Goal: Information Seeking & Learning: Learn about a topic

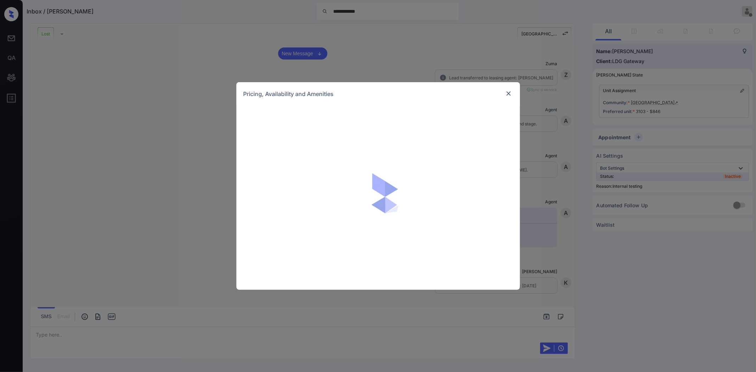
scroll to position [4777, 0]
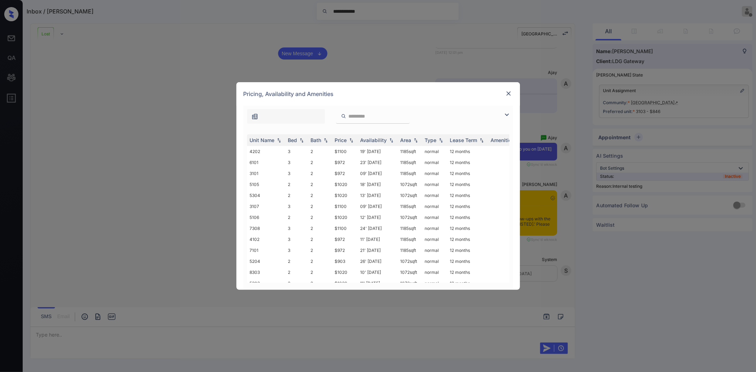
click at [506, 94] on img at bounding box center [508, 93] width 7 height 7
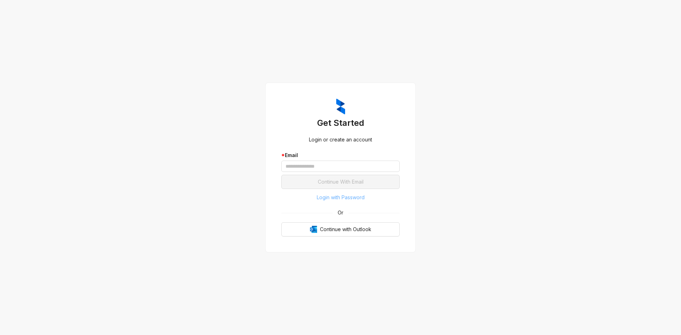
click at [339, 198] on span "Login with Password" at bounding box center [341, 198] width 48 height 8
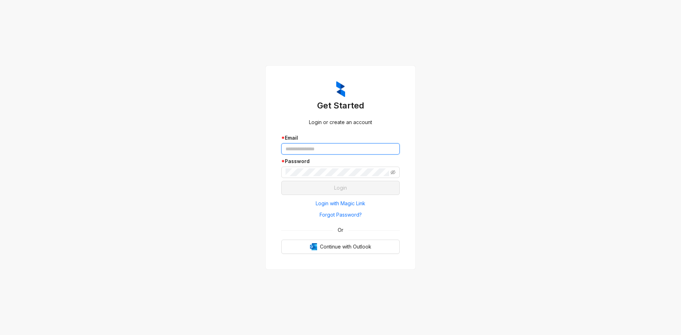
click at [346, 151] on input "text" at bounding box center [340, 148] width 118 height 11
paste input "**********"
type input "**********"
click at [316, 167] on span at bounding box center [340, 172] width 118 height 11
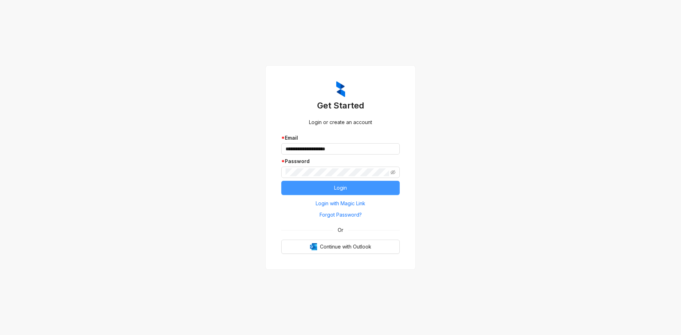
click at [309, 188] on button "Login" at bounding box center [340, 188] width 118 height 14
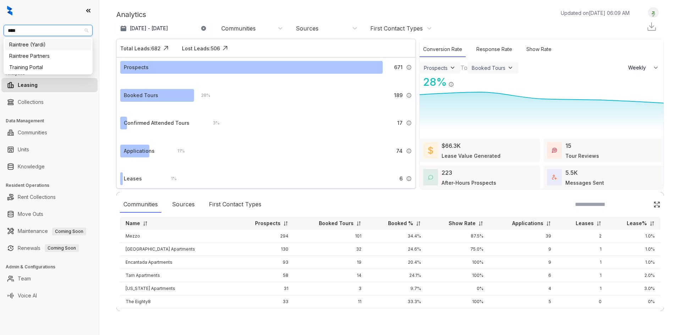
select select "******"
click at [44, 54] on div "Raintree Partners" at bounding box center [48, 56] width 78 height 8
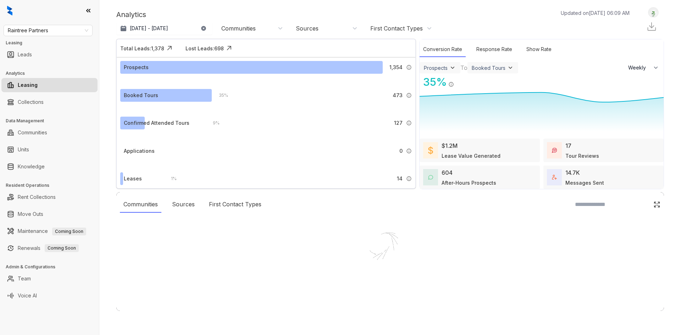
select select "******"
click at [38, 164] on div at bounding box center [340, 167] width 681 height 335
click at [37, 166] on link "Knowledge" at bounding box center [31, 167] width 27 height 14
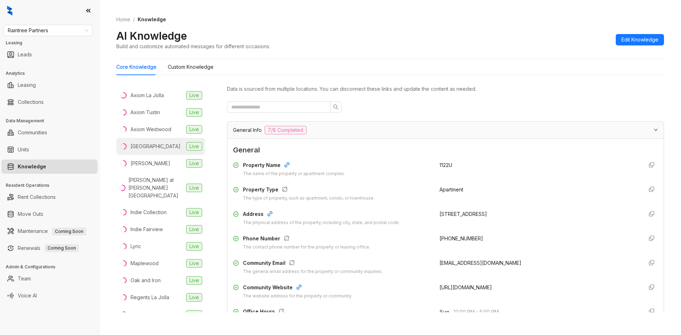
scroll to position [162, 0]
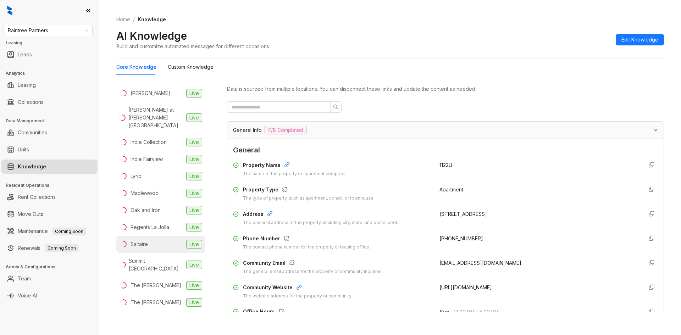
click at [143, 240] on div "Saltaire" at bounding box center [138, 244] width 17 height 8
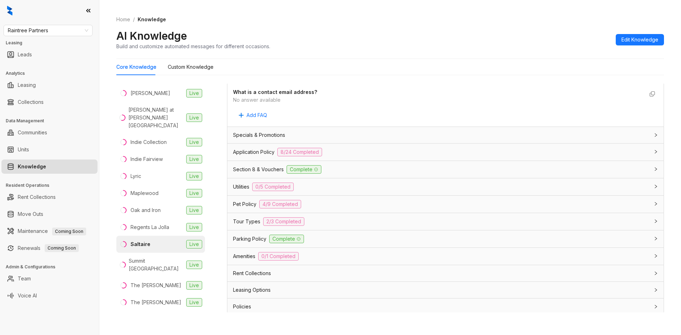
scroll to position [417, 0]
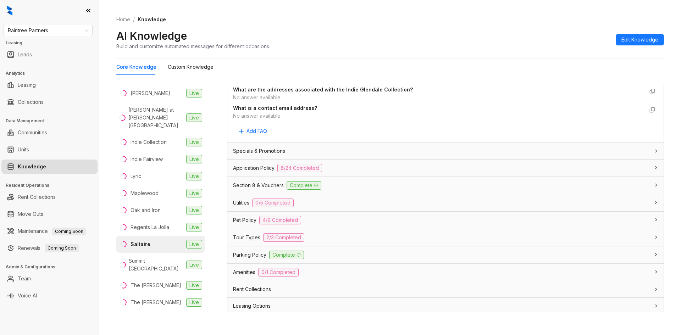
click at [245, 252] on span "Parking Policy" at bounding box center [249, 255] width 33 height 8
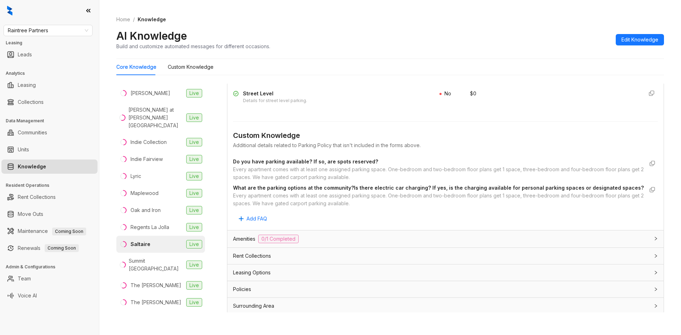
scroll to position [938, 0]
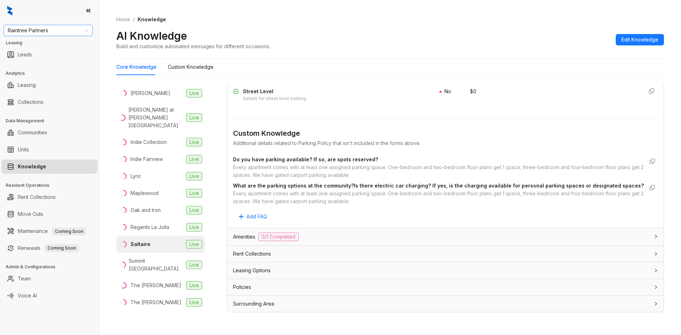
click at [54, 30] on span "Raintree Partners" at bounding box center [48, 30] width 80 height 11
type input "****"
click at [51, 43] on div "Case and Associates" at bounding box center [48, 45] width 78 height 8
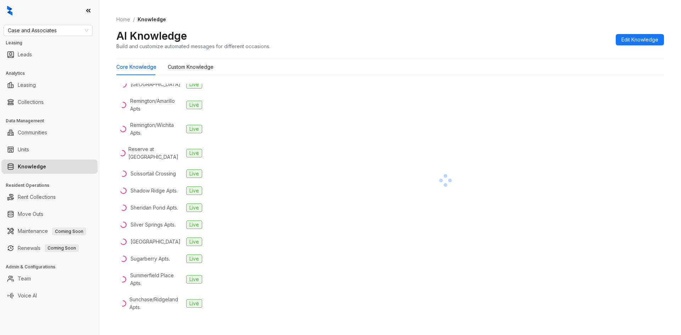
scroll to position [1241, 0]
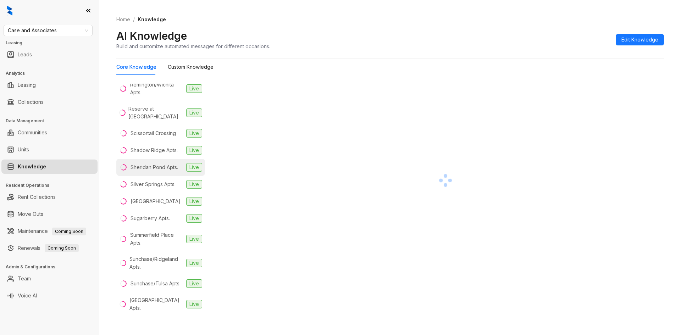
click at [147, 171] on div "Sheridan Pond Apts." at bounding box center [154, 167] width 48 height 8
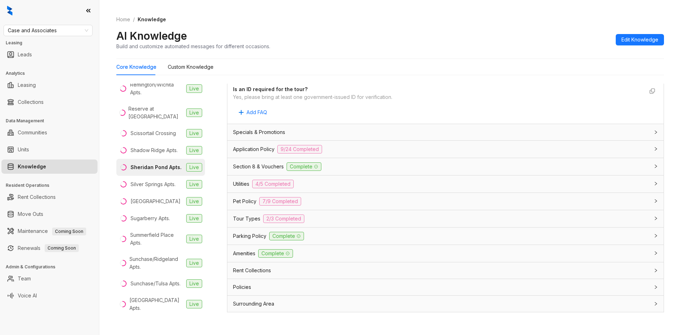
scroll to position [425, 0]
click at [245, 167] on span "Section 8 & Vouchers" at bounding box center [258, 166] width 51 height 8
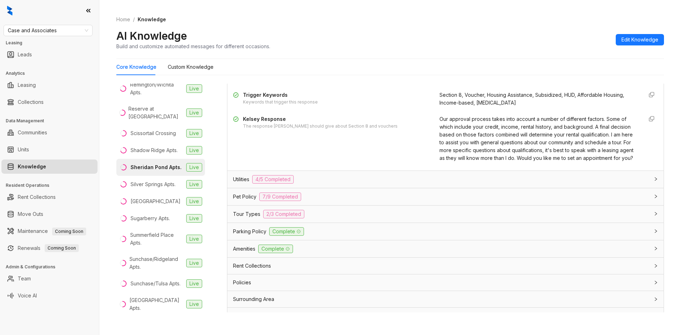
scroll to position [461, 0]
